Goal: Register for event/course

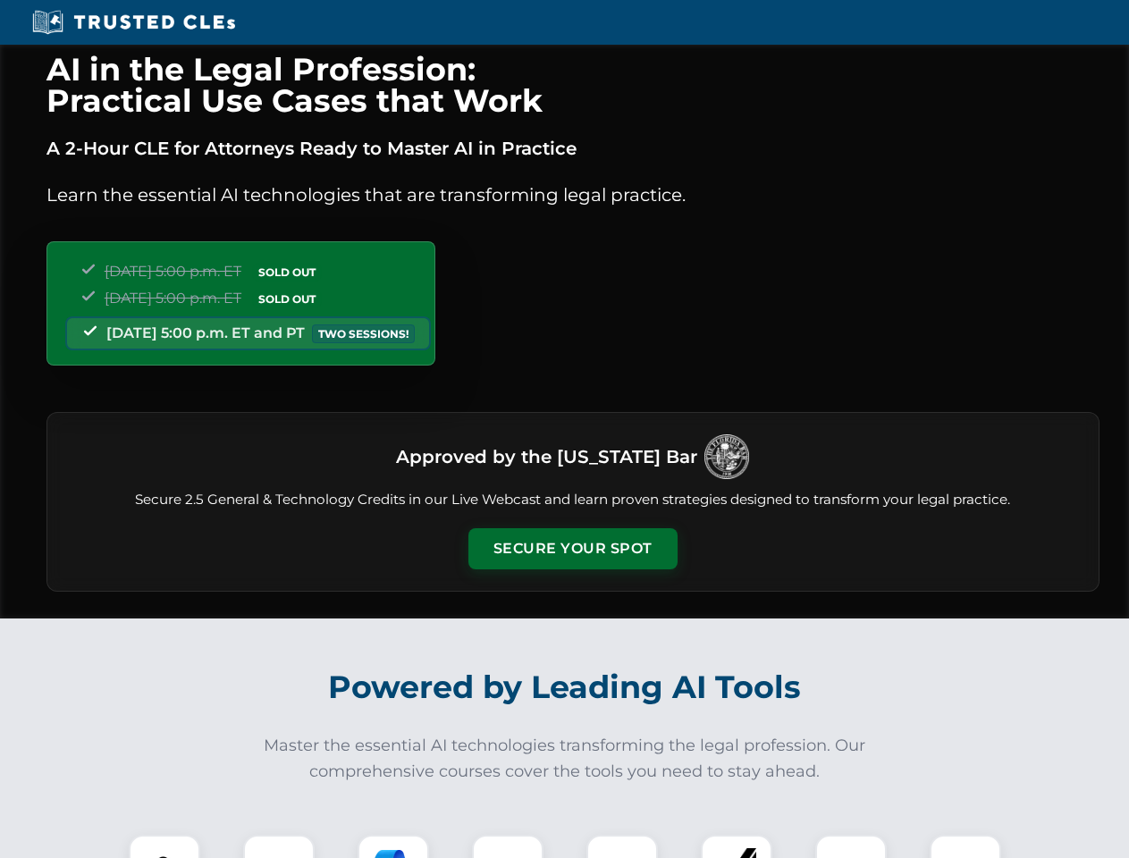
click at [572, 549] on button "Secure Your Spot" at bounding box center [572, 548] width 209 height 41
click at [164, 846] on img at bounding box center [165, 871] width 52 height 52
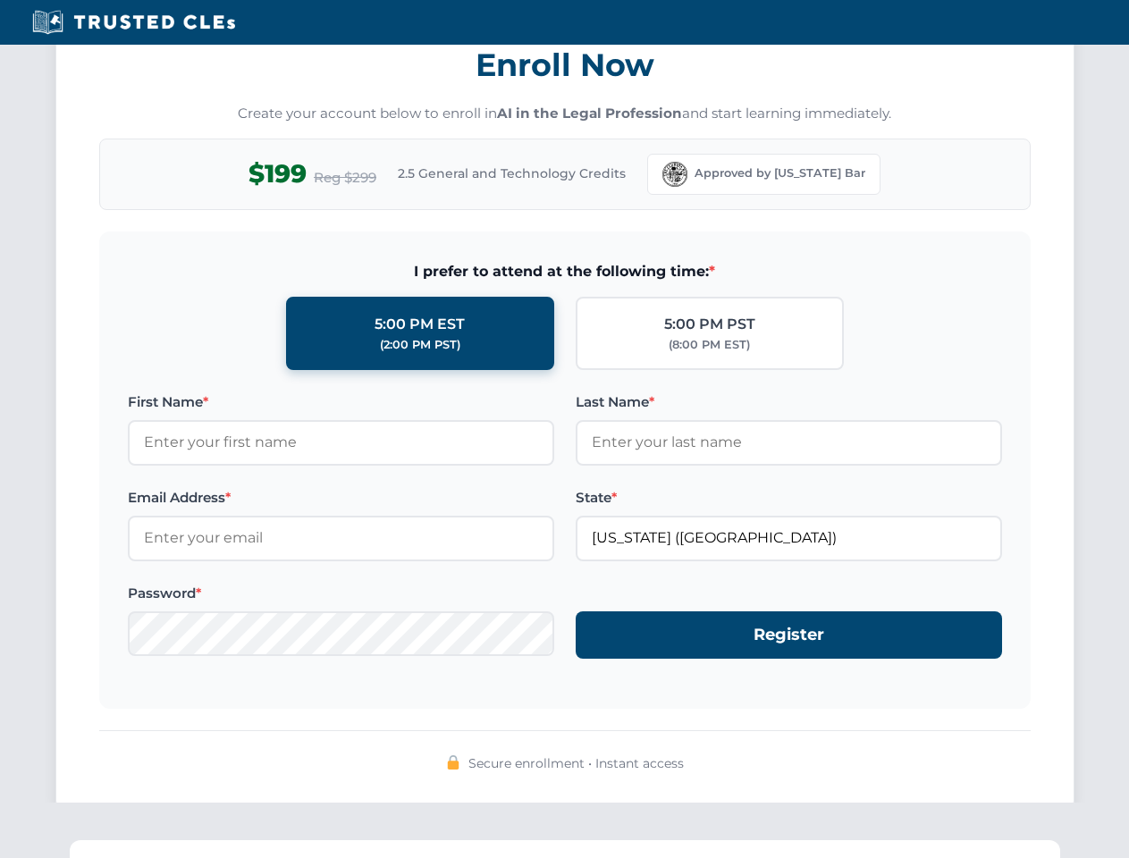
scroll to position [1754, 0]
